Goal: Task Accomplishment & Management: Use online tool/utility

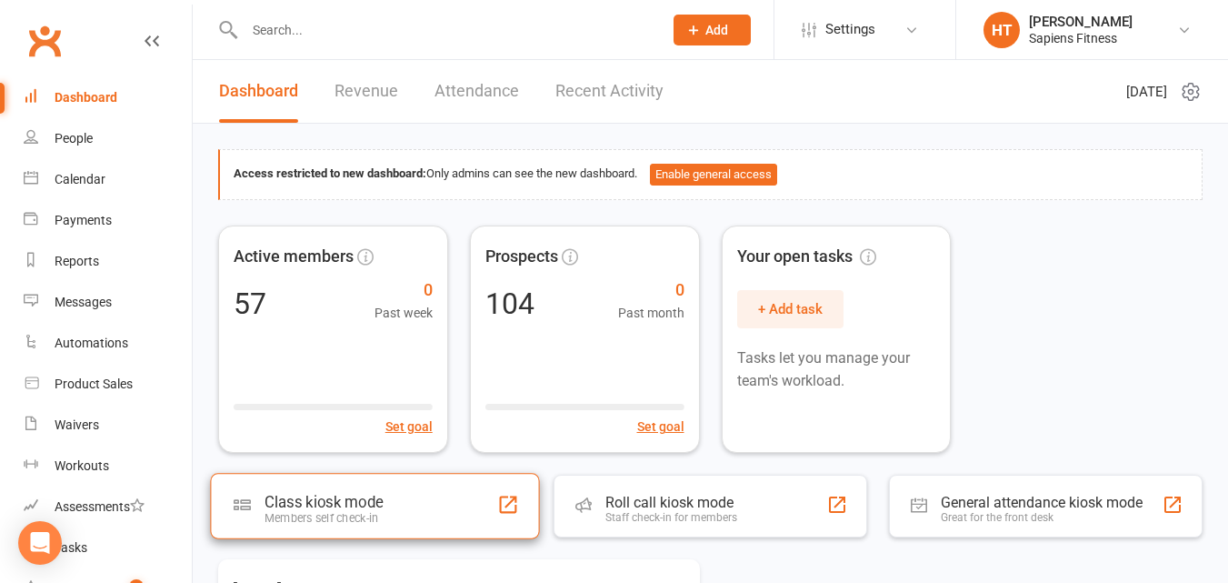
click at [356, 509] on div "Class kiosk mode" at bounding box center [323, 502] width 118 height 18
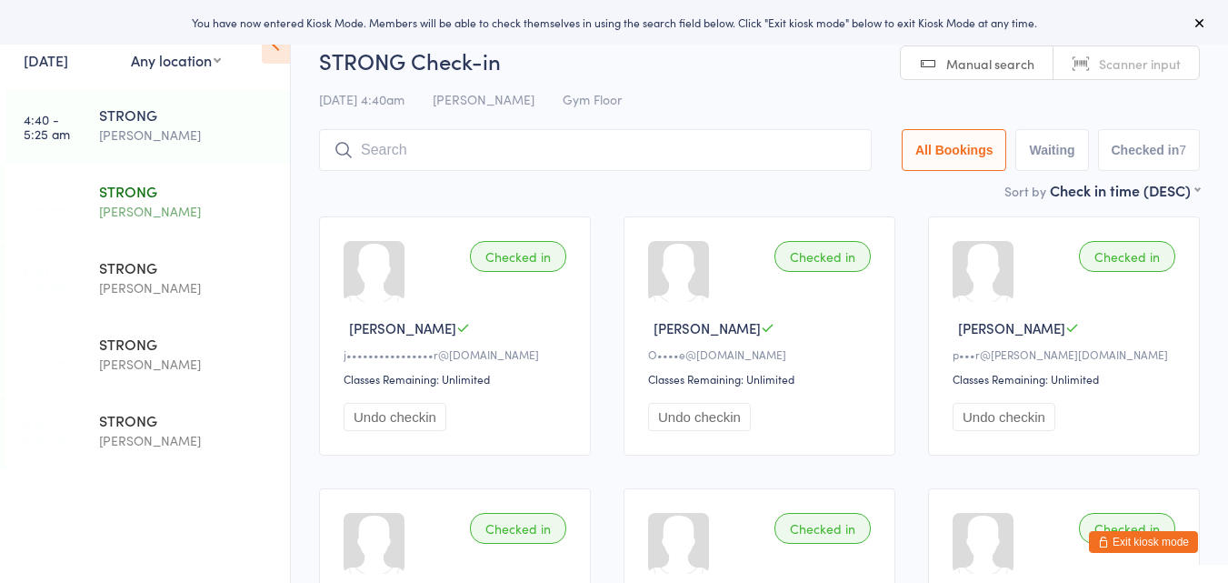
click at [158, 215] on div "[PERSON_NAME]" at bounding box center [186, 211] width 175 height 21
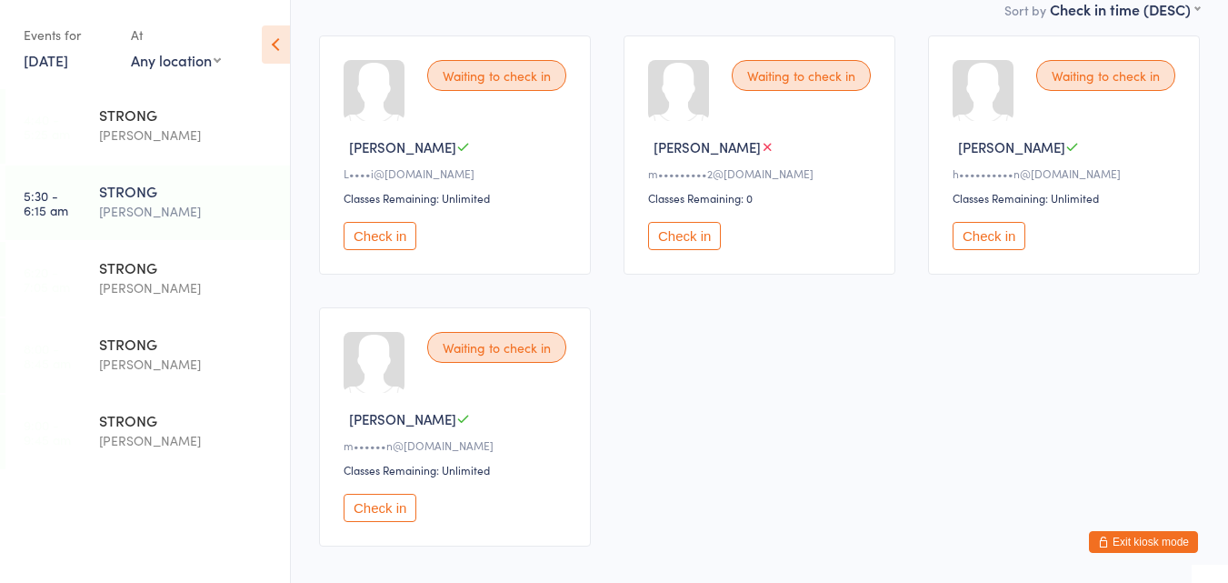
scroll to position [171, 0]
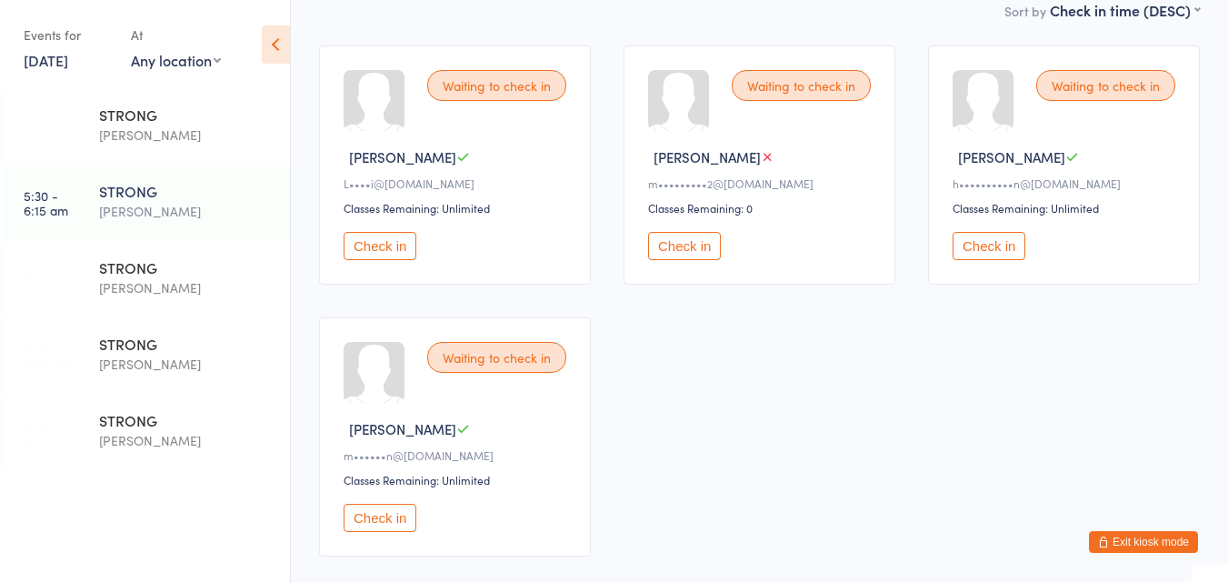
click at [1128, 545] on button "Exit kiosk mode" at bounding box center [1143, 542] width 109 height 22
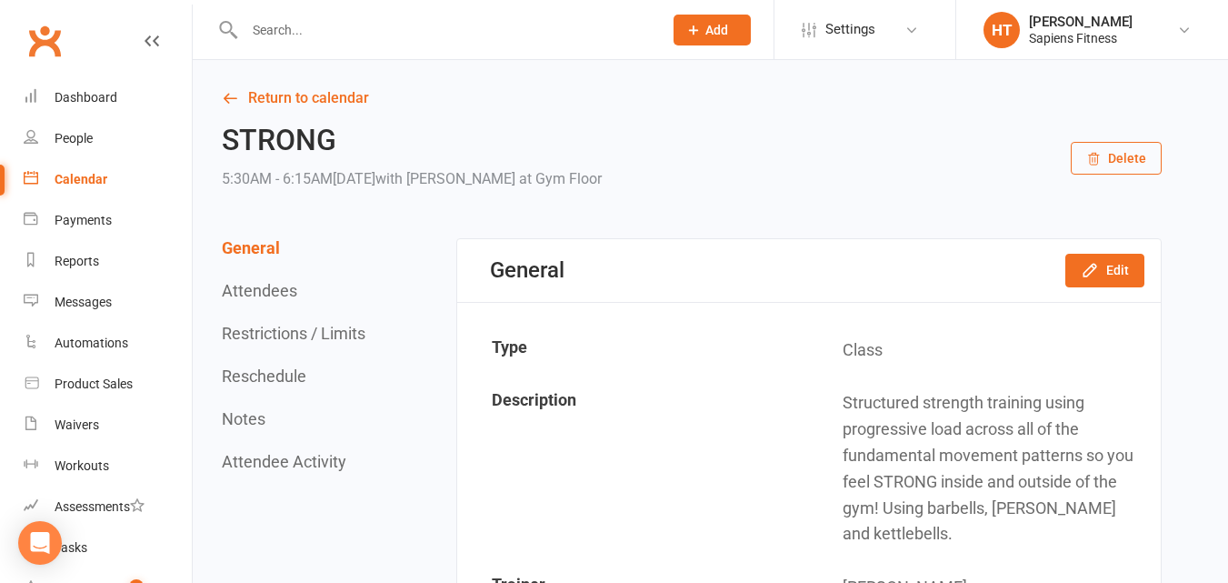
click at [549, 26] on input "text" at bounding box center [444, 29] width 411 height 25
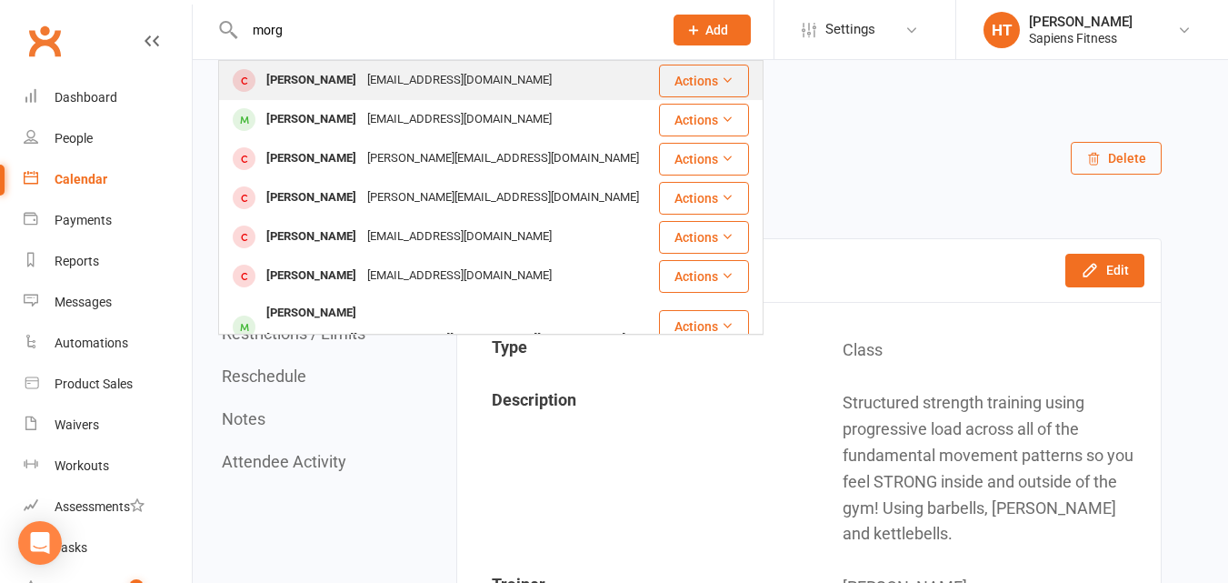
type input "morg"
click at [404, 77] on div "[EMAIL_ADDRESS][DOMAIN_NAME]" at bounding box center [459, 80] width 195 height 26
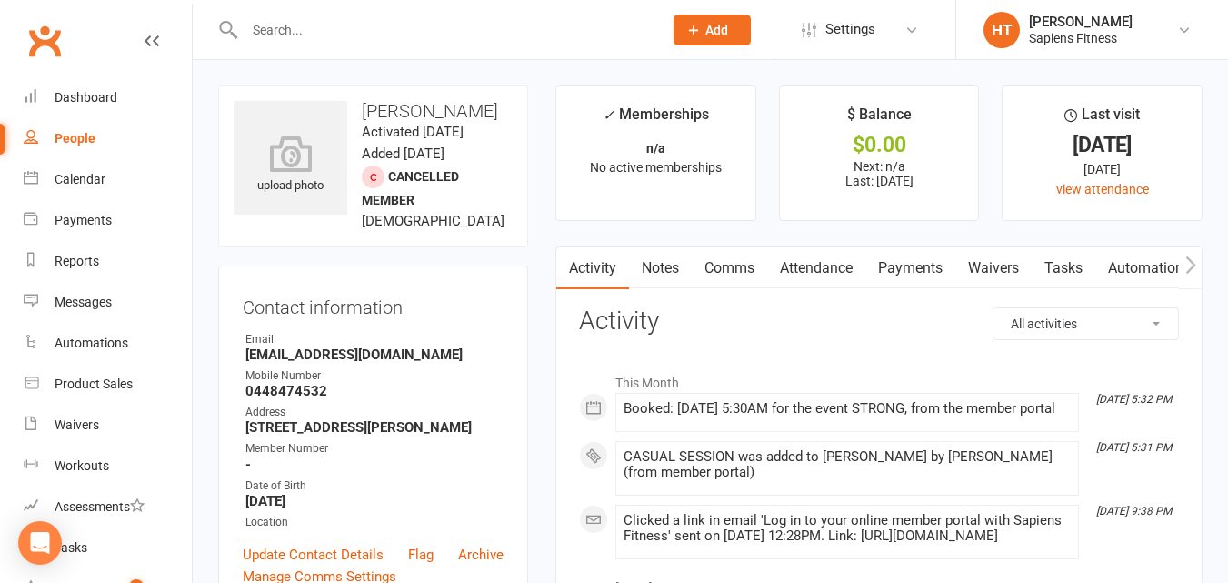
click at [923, 274] on link "Payments" at bounding box center [910, 268] width 90 height 42
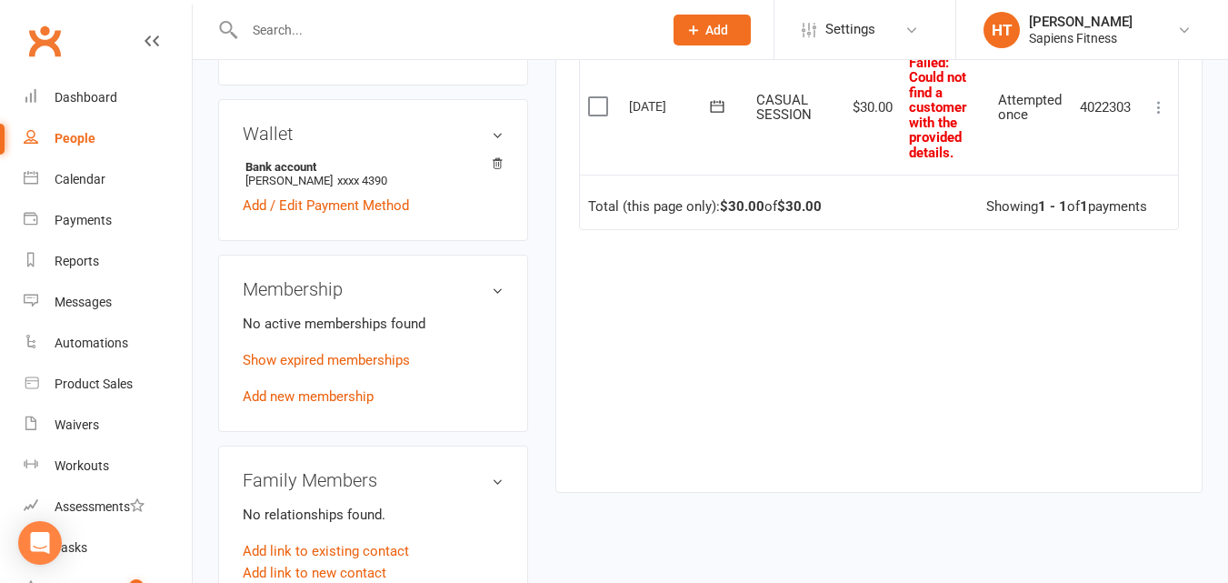
scroll to position [523, 0]
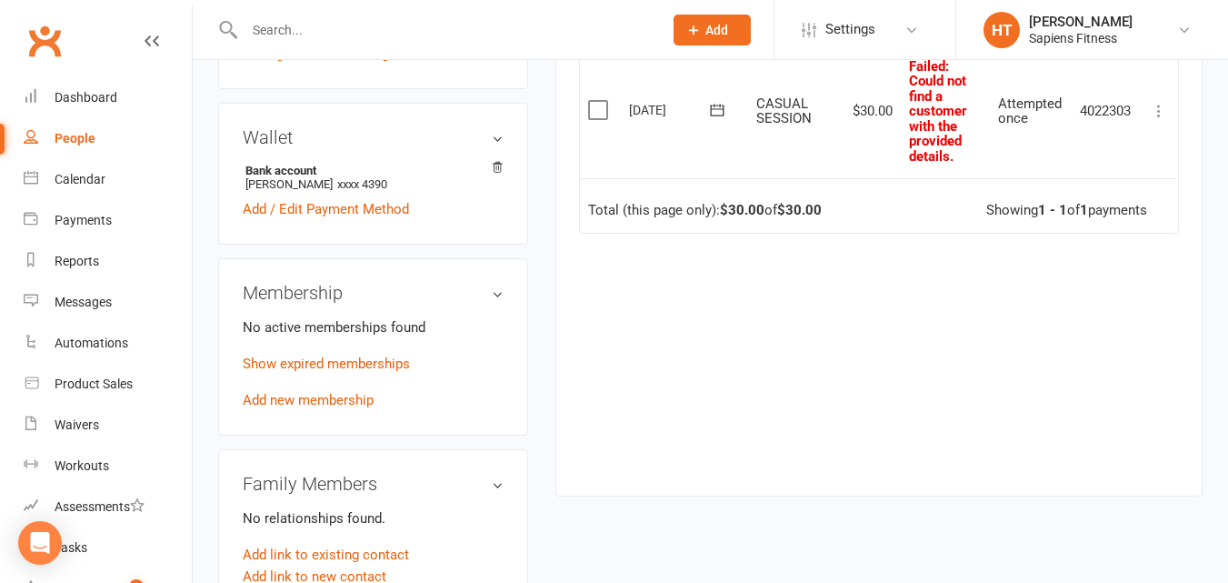
click at [1155, 105] on icon at bounding box center [1159, 111] width 18 height 18
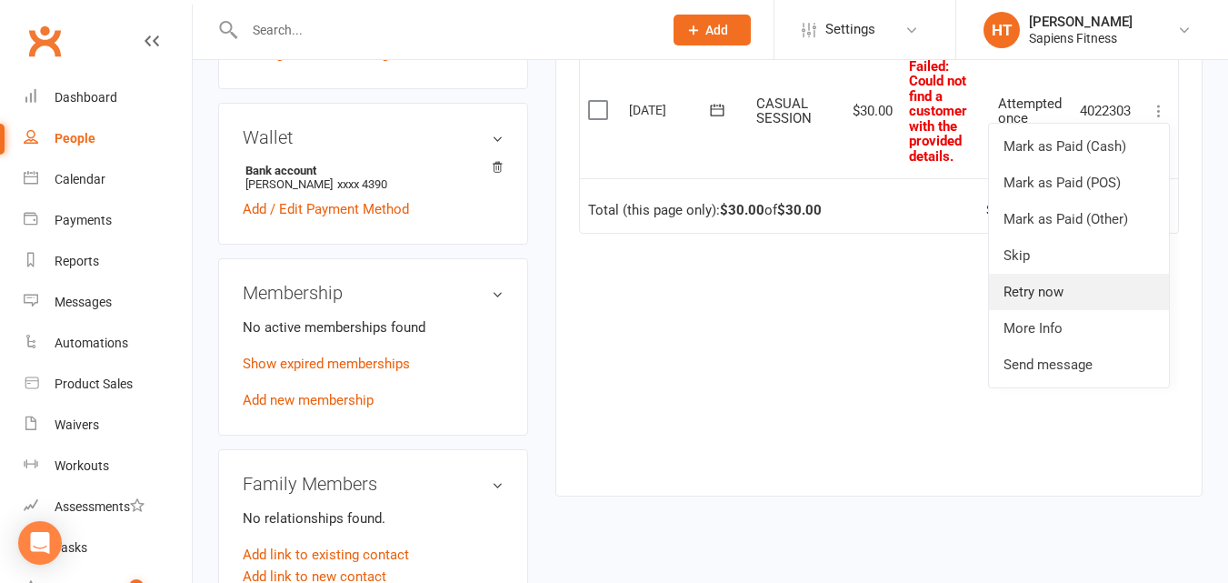
click at [1056, 282] on link "Retry now" at bounding box center [1079, 292] width 180 height 36
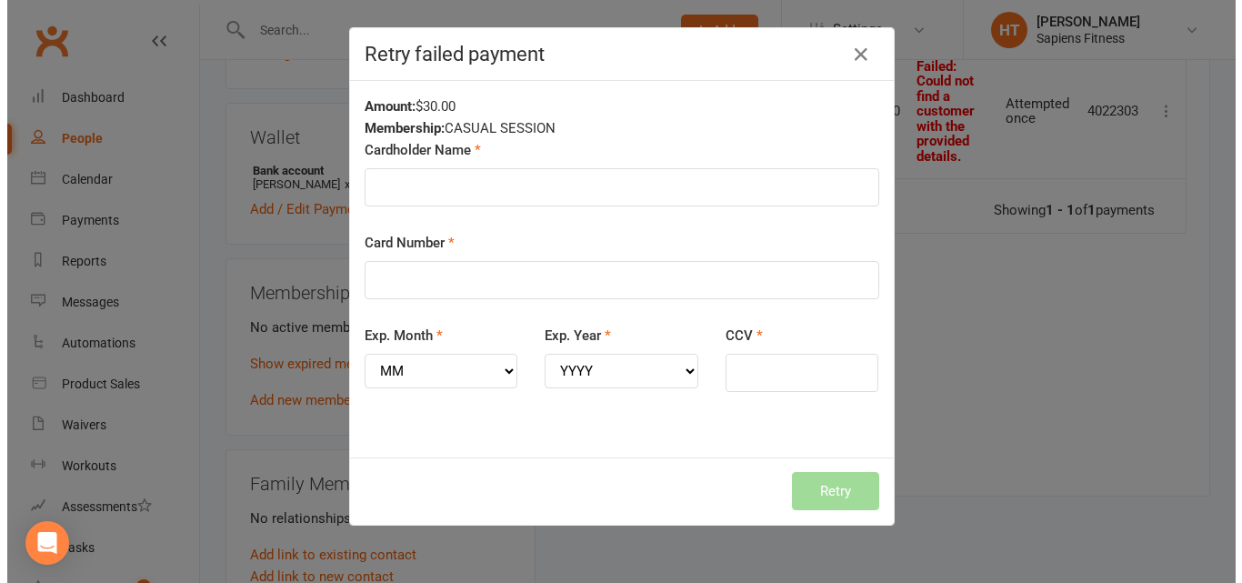
scroll to position [500, 0]
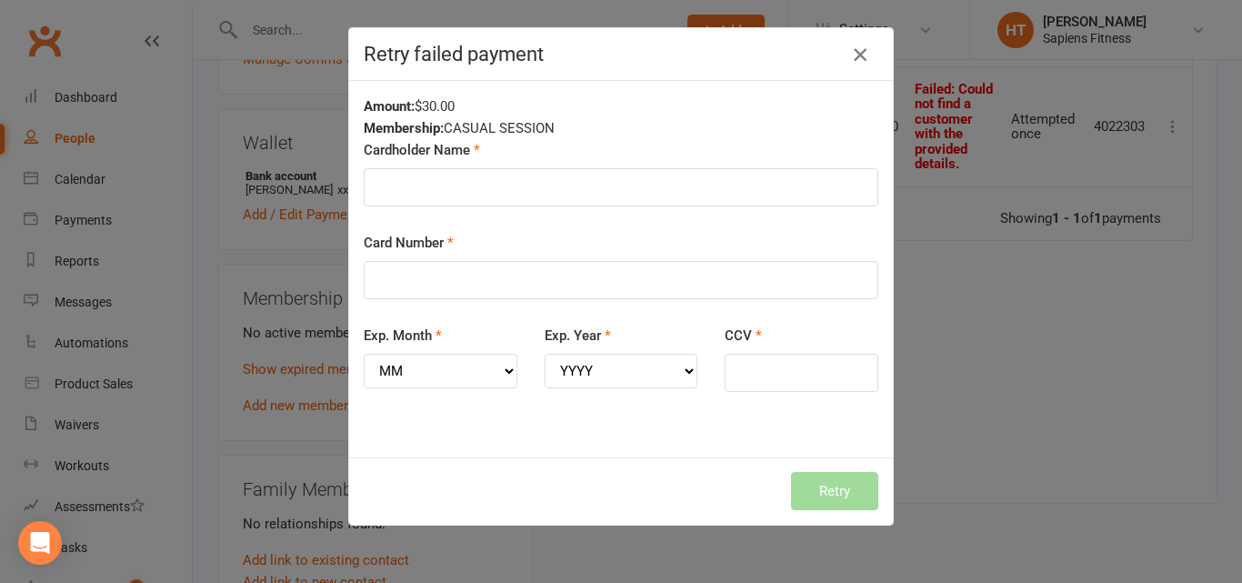
click at [849, 60] on icon "button" at bounding box center [860, 55] width 22 height 22
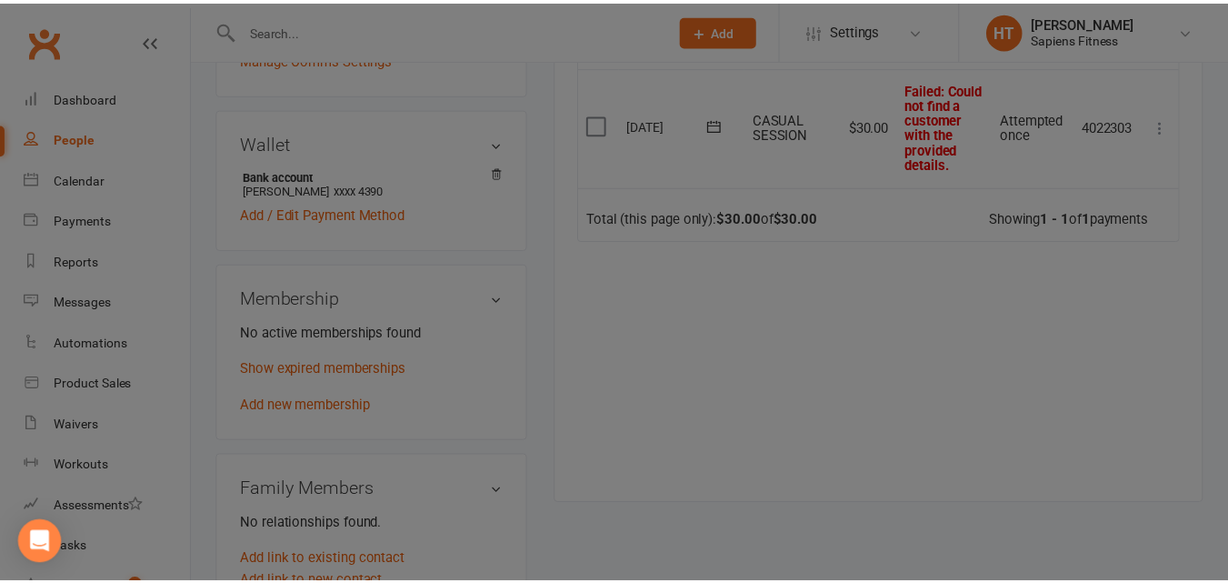
scroll to position [523, 0]
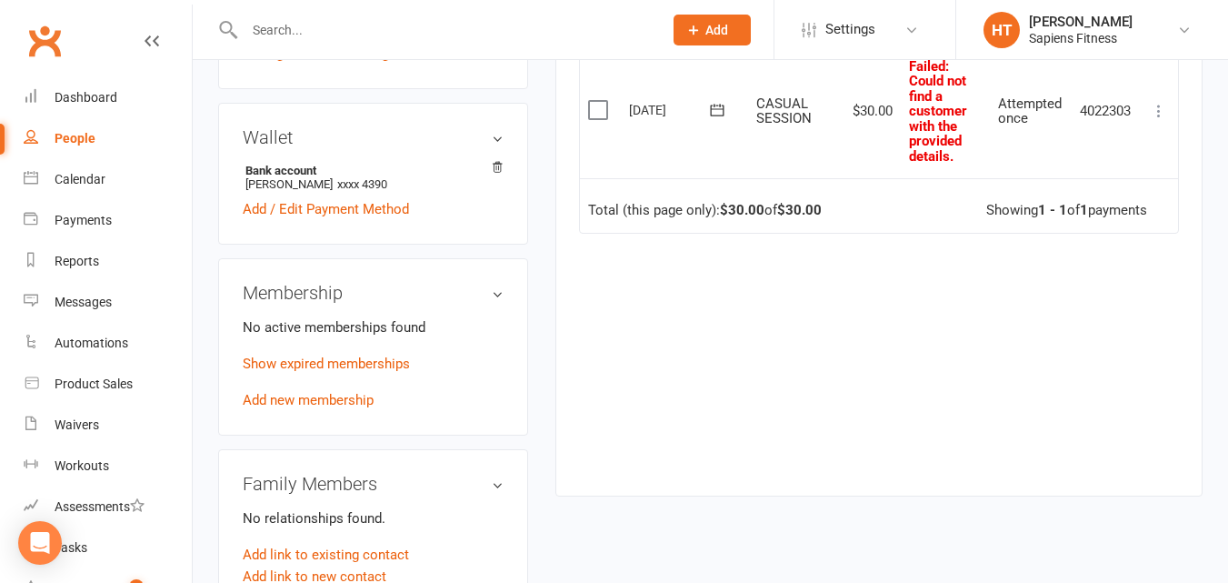
click at [710, 113] on icon at bounding box center [717, 110] width 18 height 18
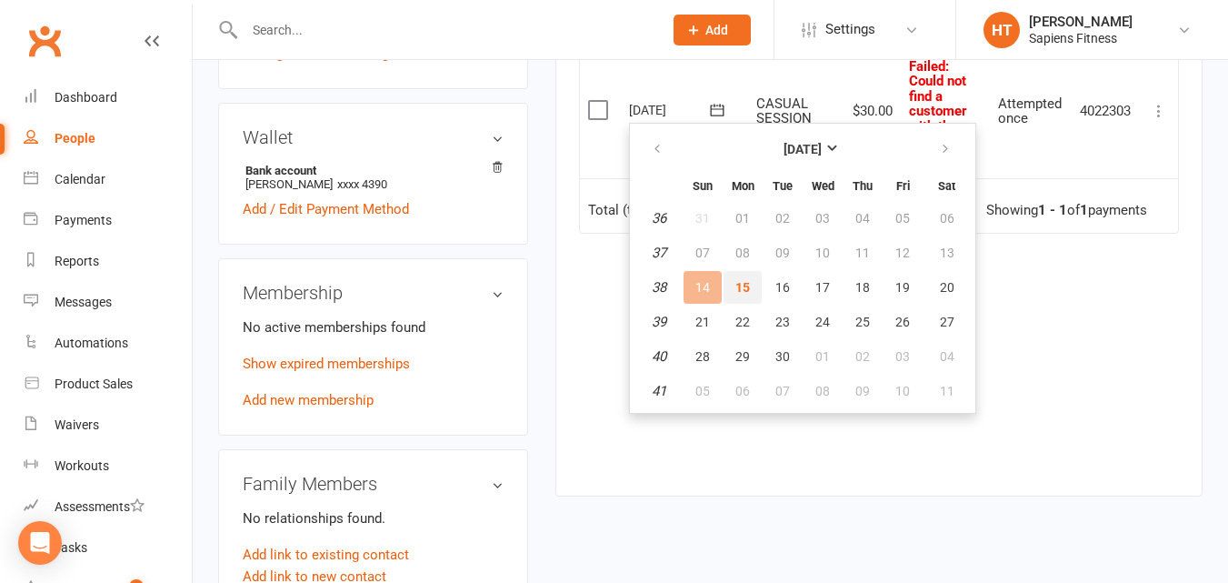
click at [736, 285] on span "15" at bounding box center [742, 287] width 15 height 15
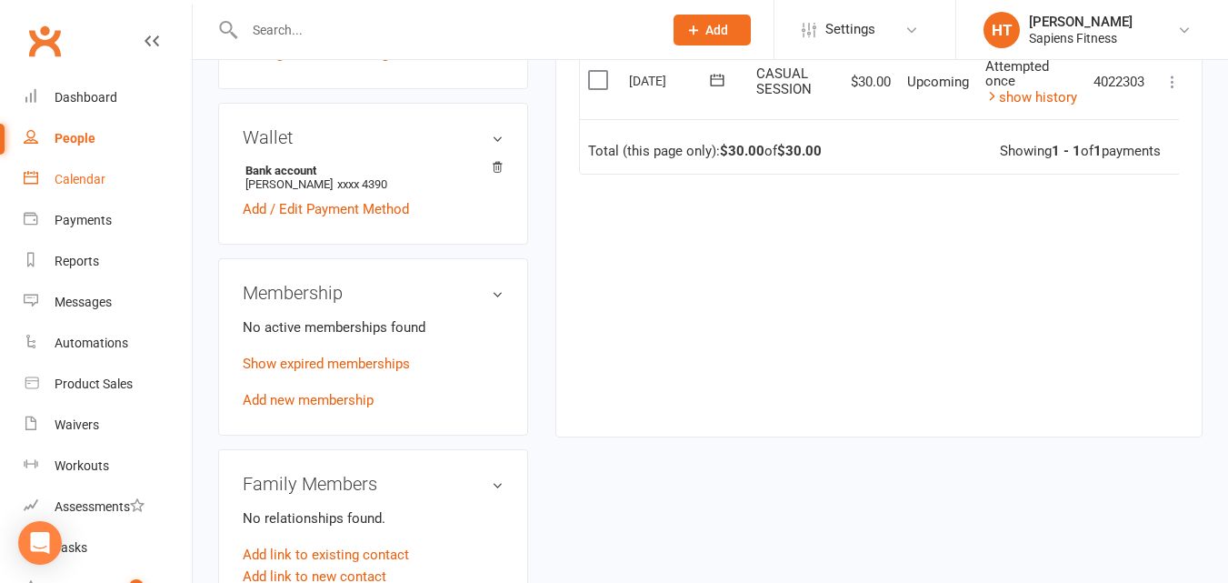
click at [91, 176] on div "Calendar" at bounding box center [80, 179] width 51 height 15
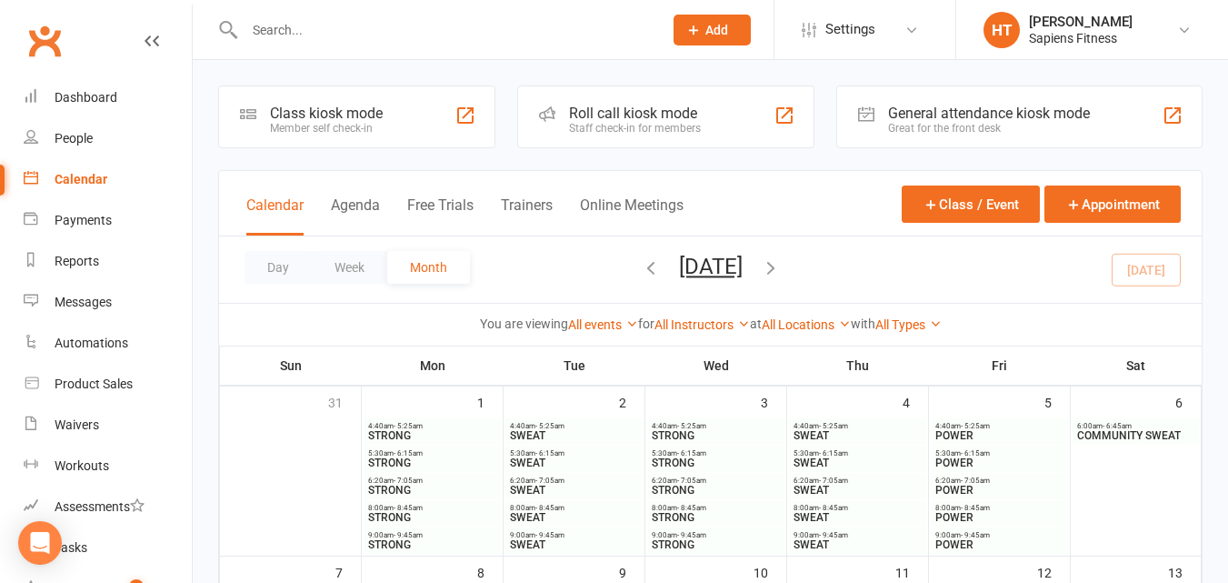
click at [354, 110] on div "Class kiosk mode" at bounding box center [326, 113] width 113 height 17
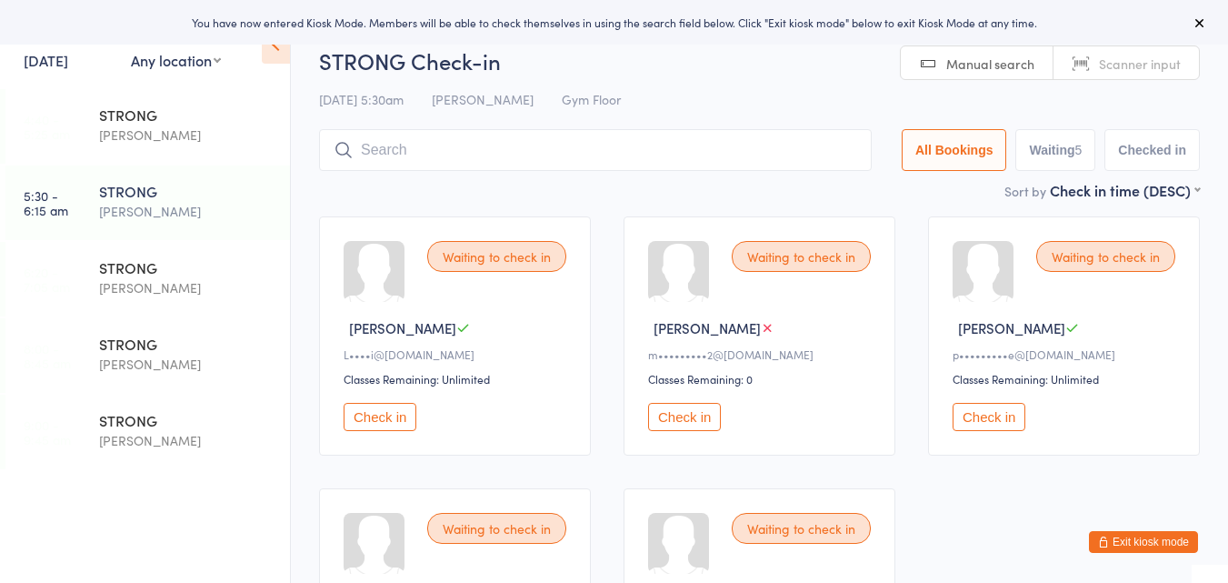
click at [383, 413] on button "Check in" at bounding box center [380, 417] width 73 height 28
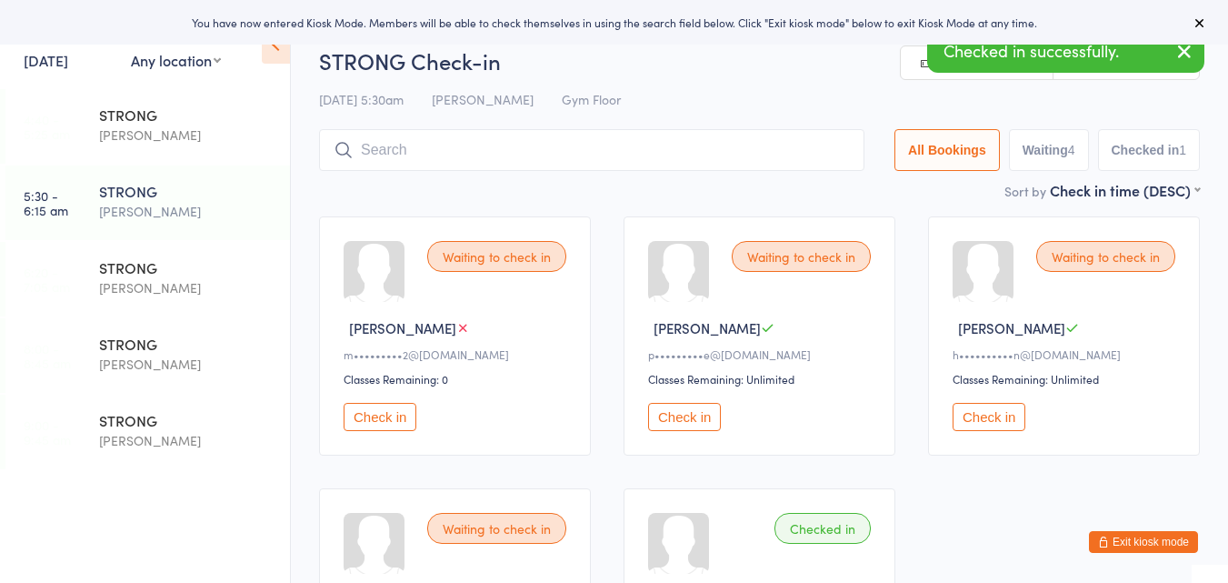
click at [383, 413] on button "Check in" at bounding box center [380, 417] width 73 height 28
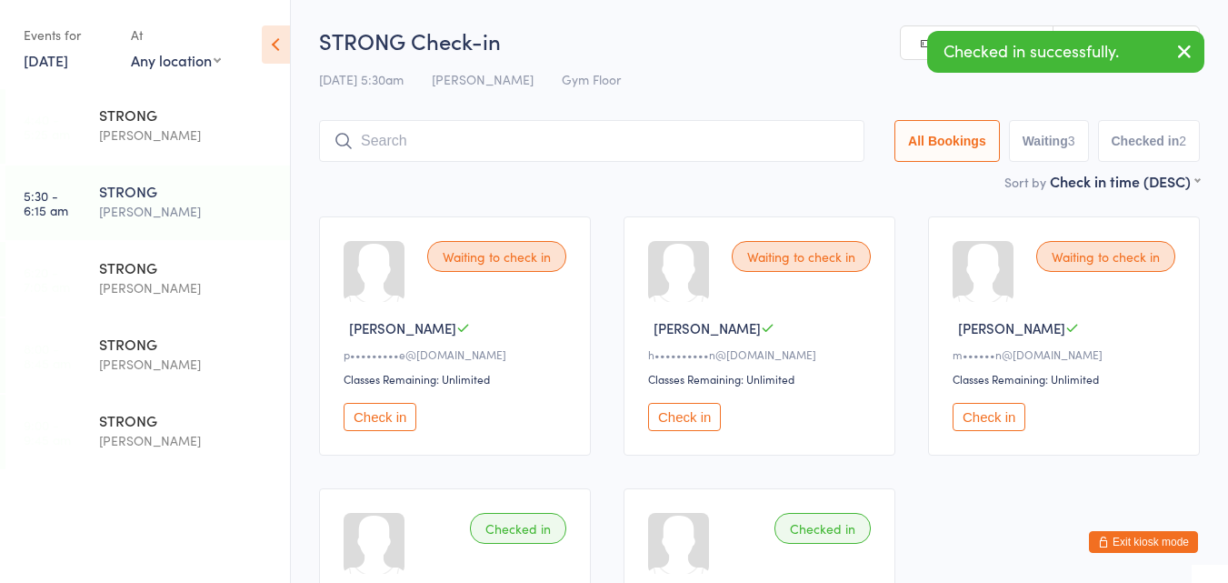
click at [383, 413] on button "Check in" at bounding box center [380, 417] width 73 height 28
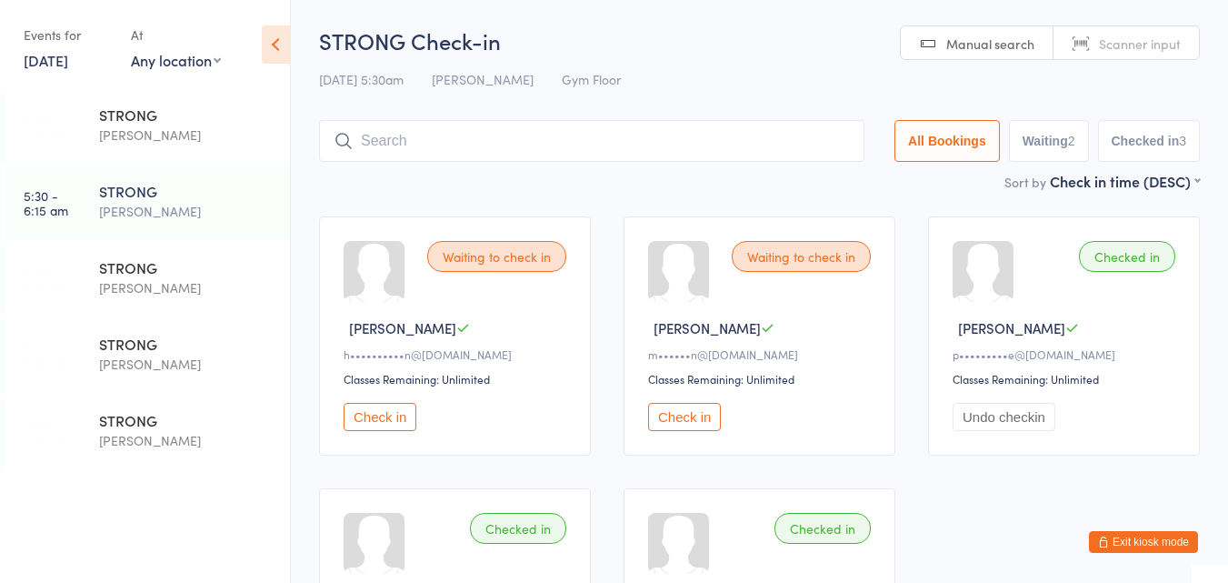
click at [464, 153] on input "search" at bounding box center [591, 141] width 545 height 42
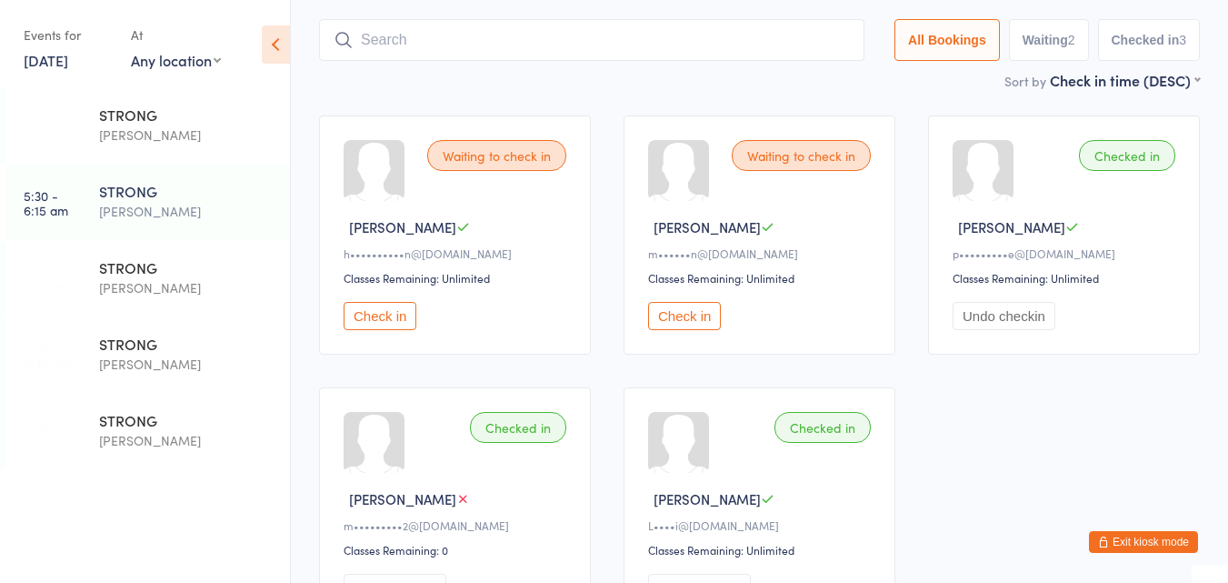
scroll to position [120, 0]
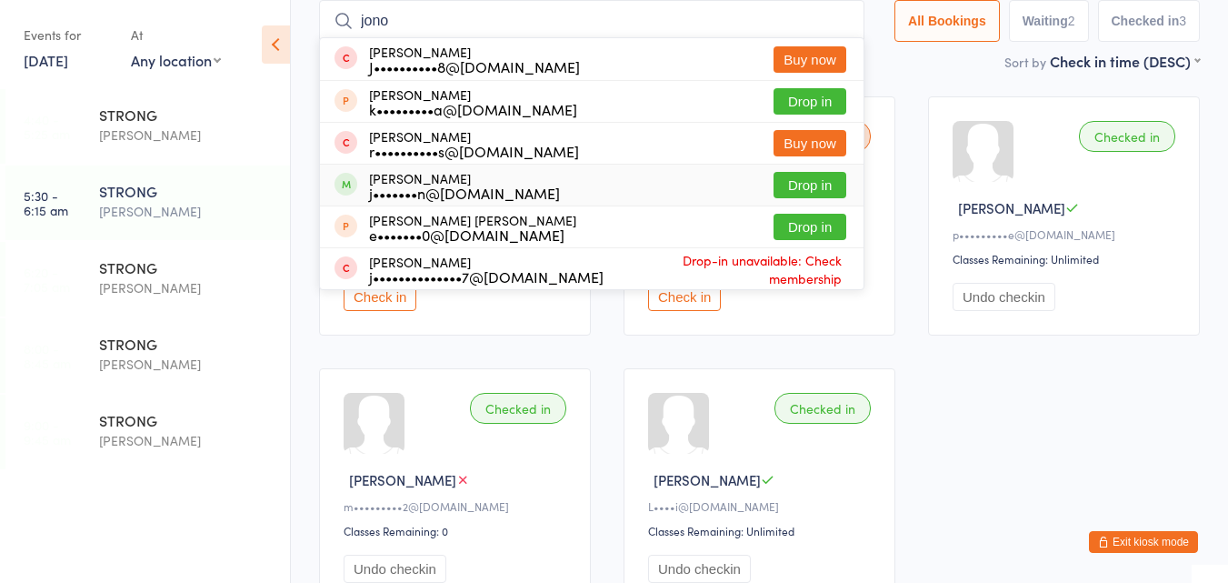
type input "jono"
click at [486, 185] on div "j•••••••n@hotmail.com" at bounding box center [464, 192] width 191 height 15
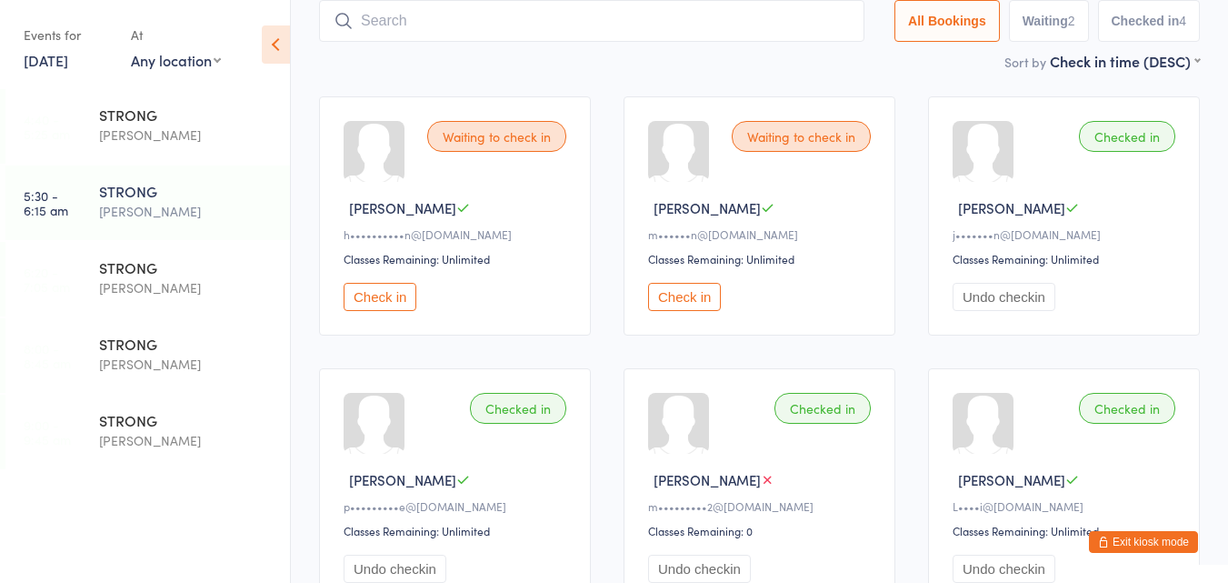
click at [378, 299] on button "Check in" at bounding box center [380, 297] width 73 height 28
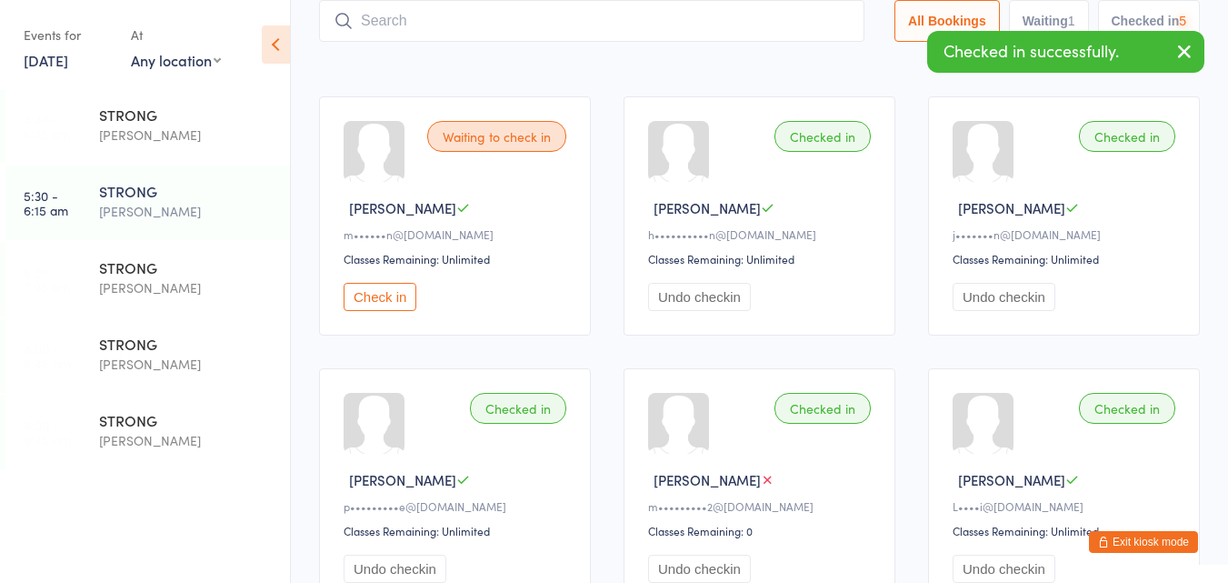
click at [378, 299] on button "Check in" at bounding box center [380, 297] width 73 height 28
click at [459, 26] on input "search" at bounding box center [595, 21] width 553 height 42
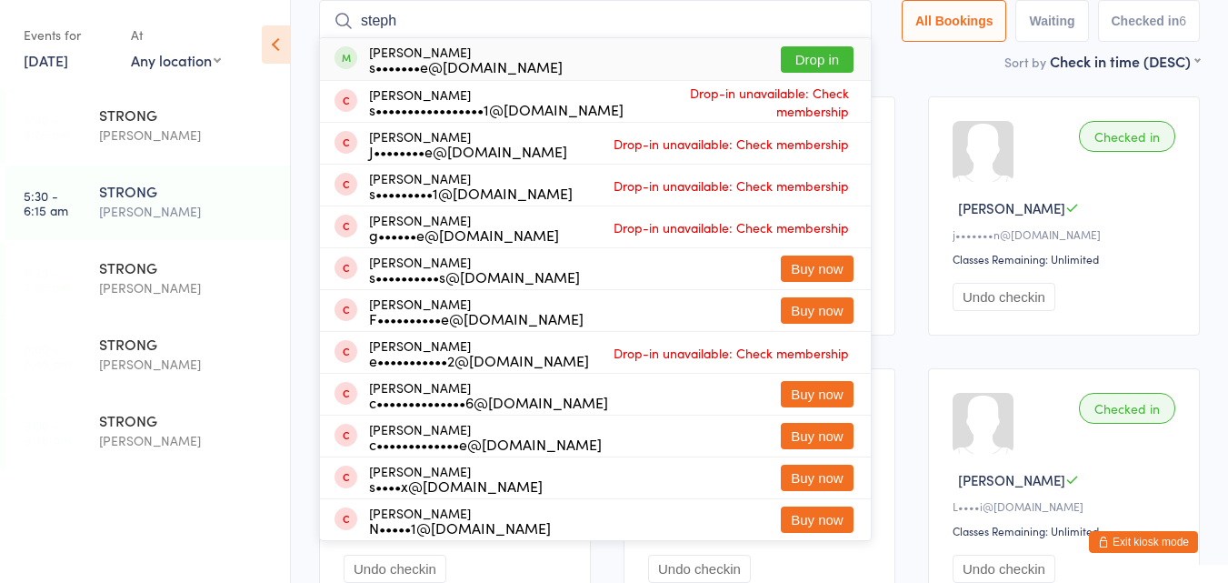
type input "steph"
click at [473, 59] on div "s•••••••e@gmail.com" at bounding box center [466, 66] width 194 height 15
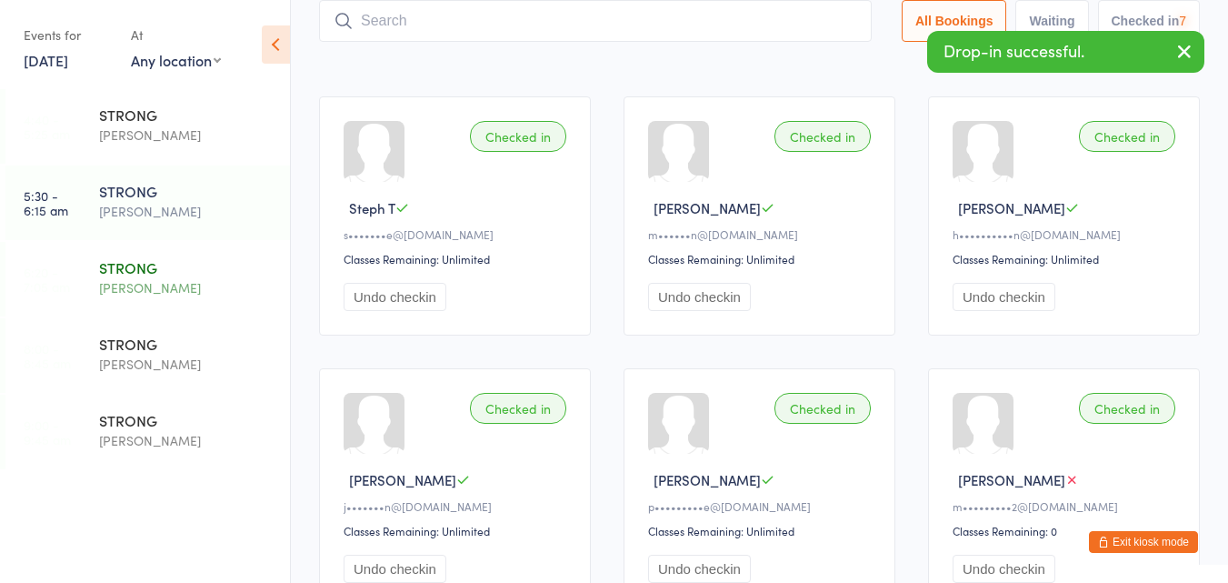
click at [137, 276] on div "STRONG" at bounding box center [186, 267] width 175 height 20
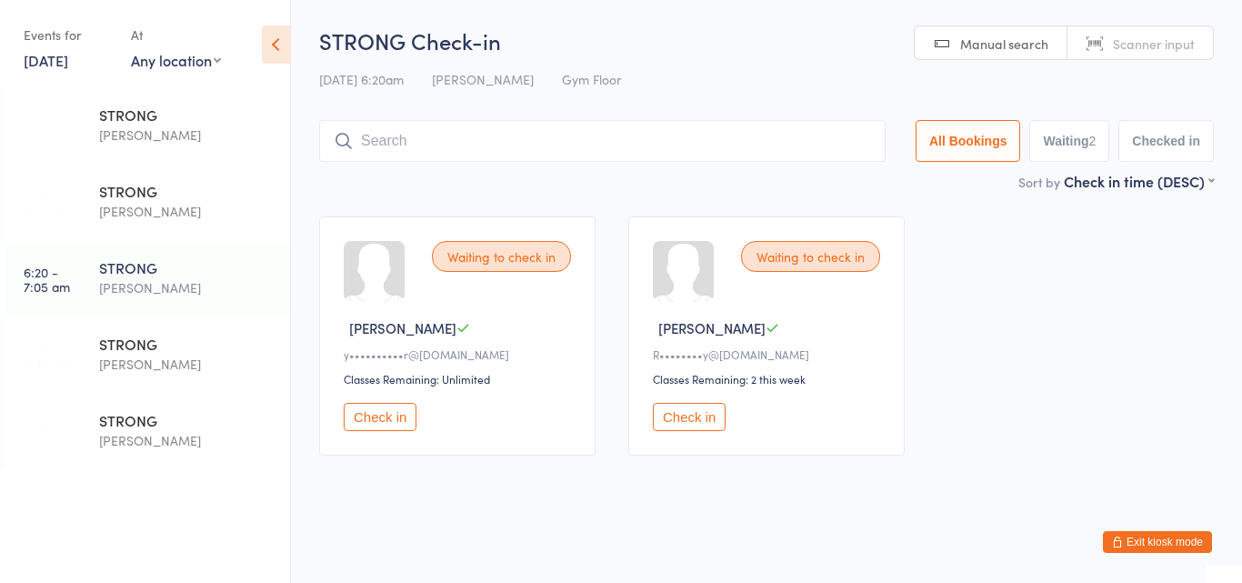
click at [366, 417] on button "Check in" at bounding box center [380, 417] width 73 height 28
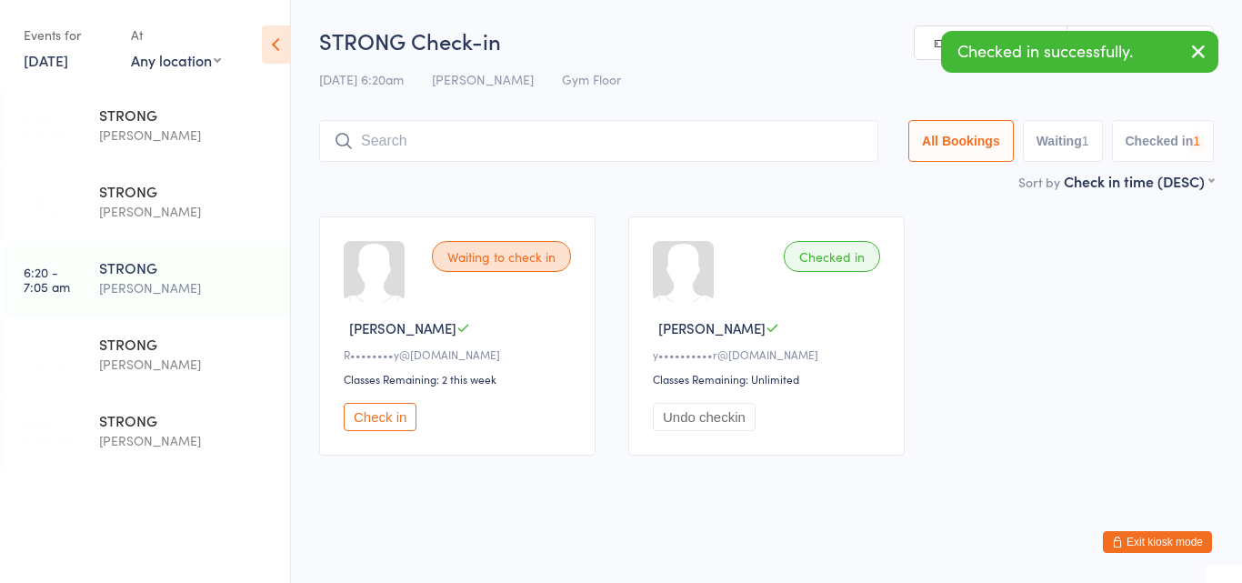
click at [366, 417] on button "Check in" at bounding box center [380, 417] width 73 height 28
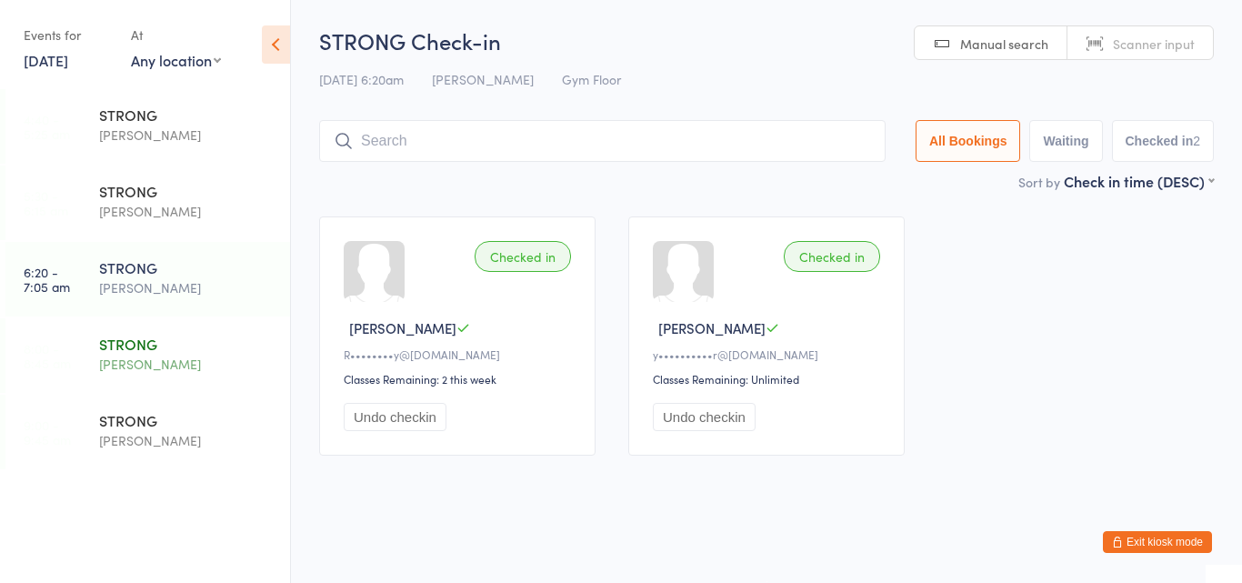
click at [125, 347] on div "STRONG" at bounding box center [186, 344] width 175 height 20
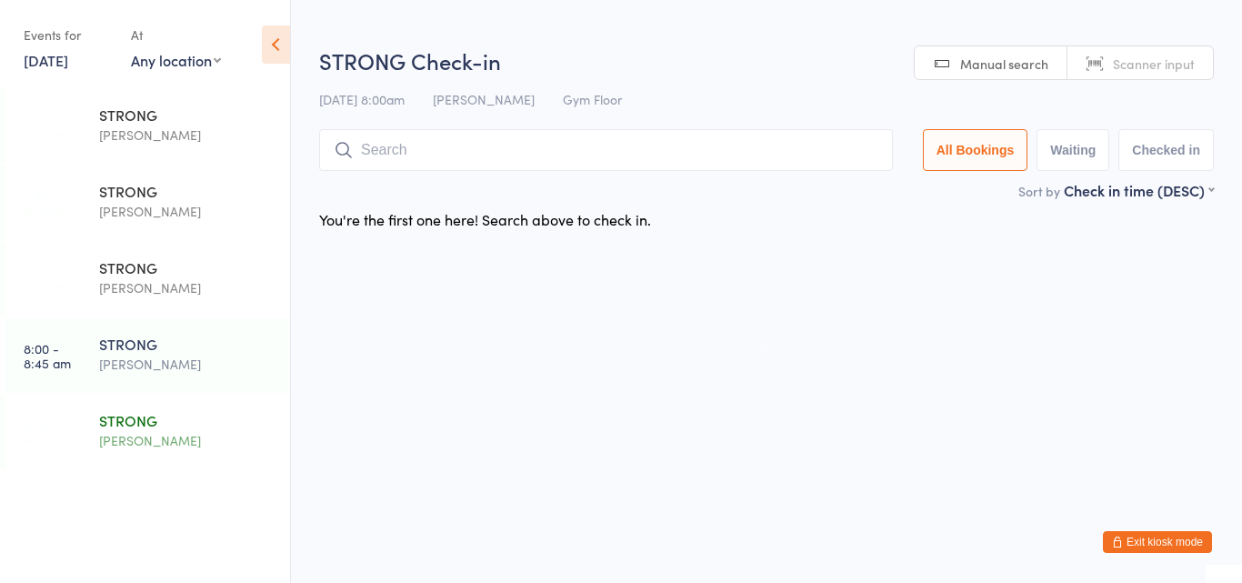
click at [144, 438] on div "[PERSON_NAME]" at bounding box center [186, 440] width 175 height 21
click at [121, 276] on div "STRONG" at bounding box center [186, 267] width 175 height 20
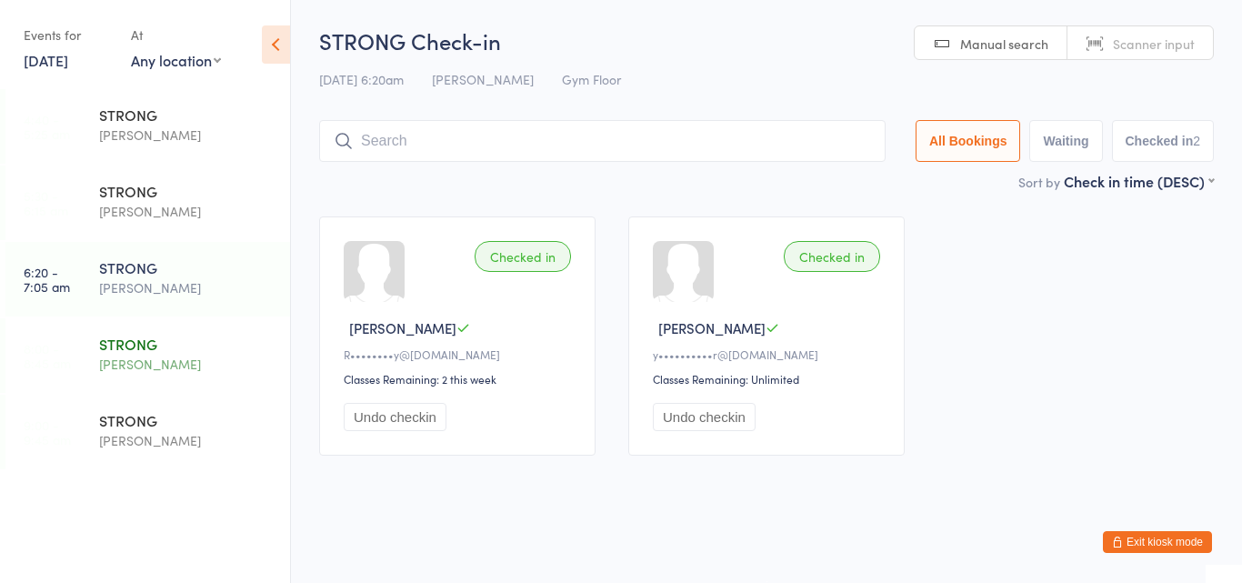
click at [185, 367] on div "[PERSON_NAME]" at bounding box center [186, 364] width 175 height 21
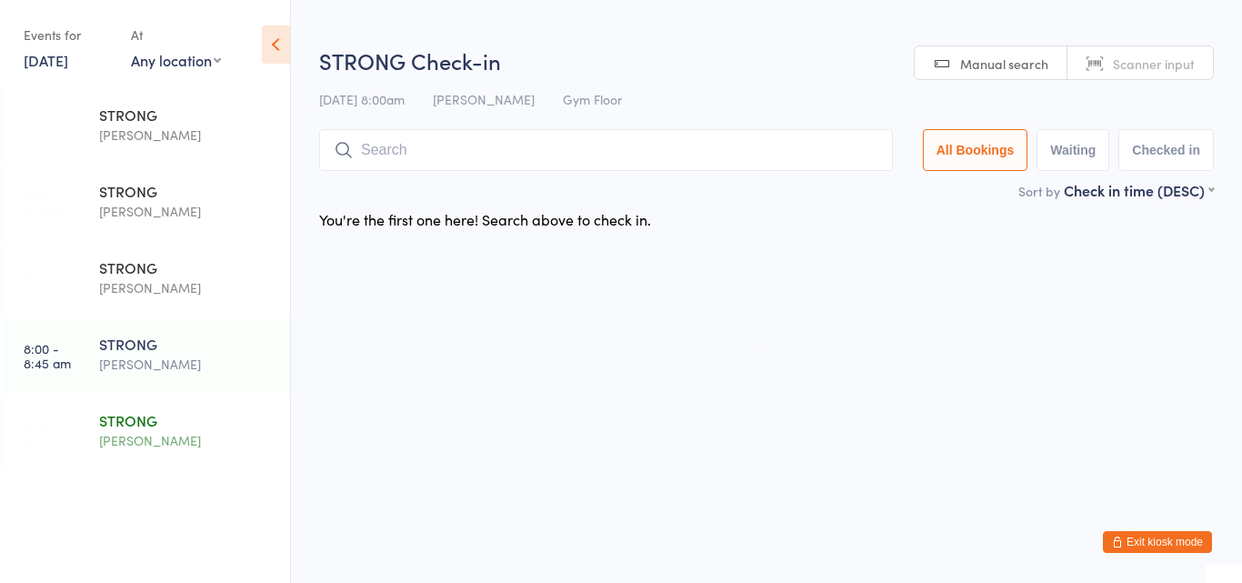
click at [172, 446] on div "[PERSON_NAME]" at bounding box center [186, 440] width 175 height 21
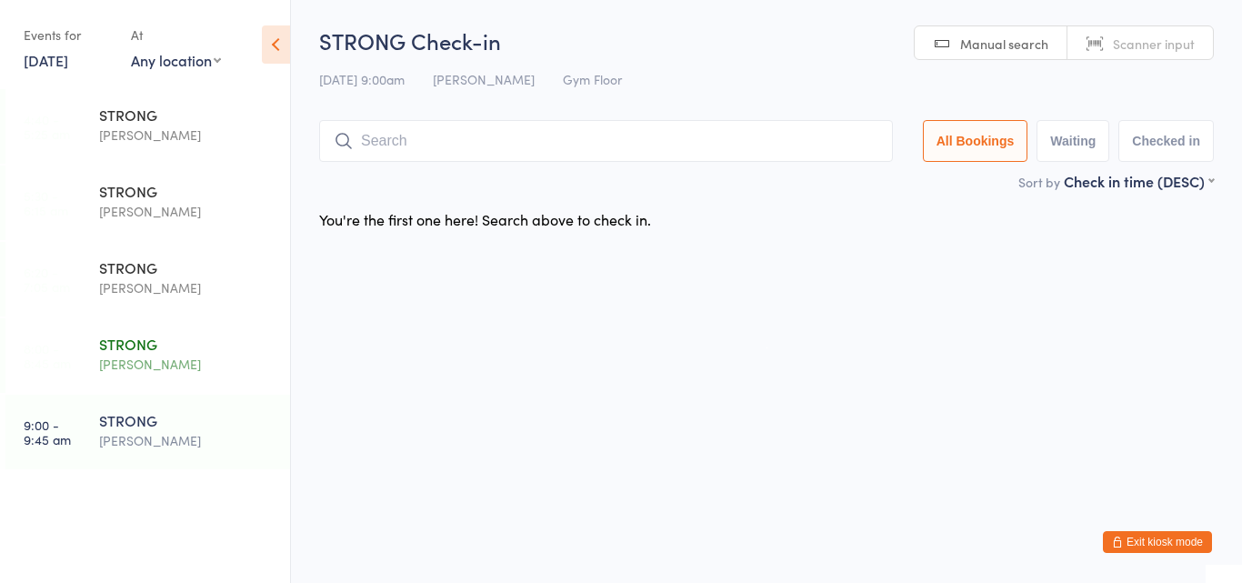
click at [130, 335] on div "STRONG" at bounding box center [186, 344] width 175 height 20
